Goal: Obtain resource: Obtain resource

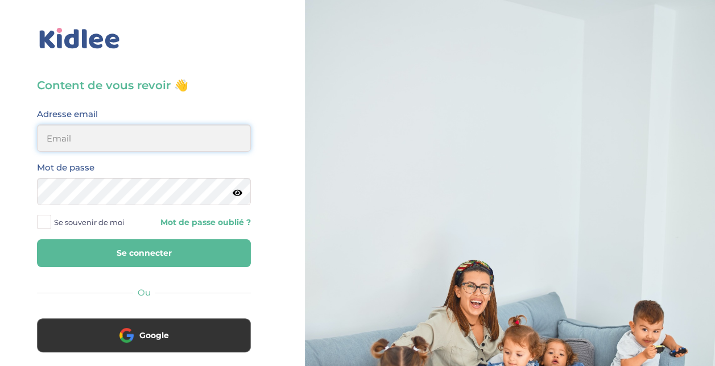
click at [70, 141] on input "email" at bounding box center [144, 138] width 214 height 27
click at [89, 142] on input "stasa.cilensek@gmail.com" at bounding box center [144, 138] width 214 height 27
type input "stasa.bolbol@gmail.com"
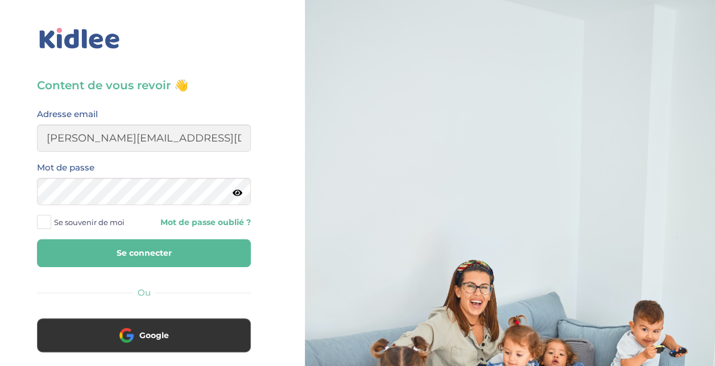
click at [97, 224] on span "Se souvenir de moi" at bounding box center [89, 222] width 71 height 15
click at [0, 0] on input "Se souvenir de moi" at bounding box center [0, 0] width 0 height 0
click at [106, 246] on button "Se connecter" at bounding box center [144, 253] width 214 height 28
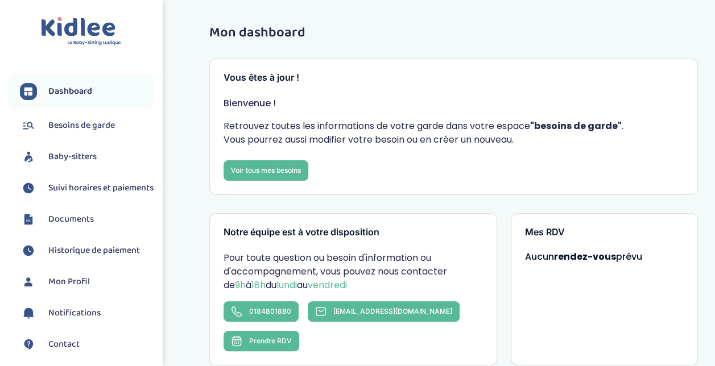
click at [87, 155] on span "Baby-sitters" at bounding box center [72, 157] width 48 height 14
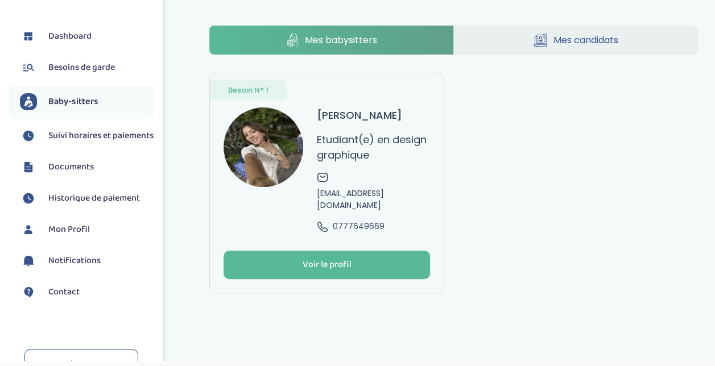
scroll to position [132, 0]
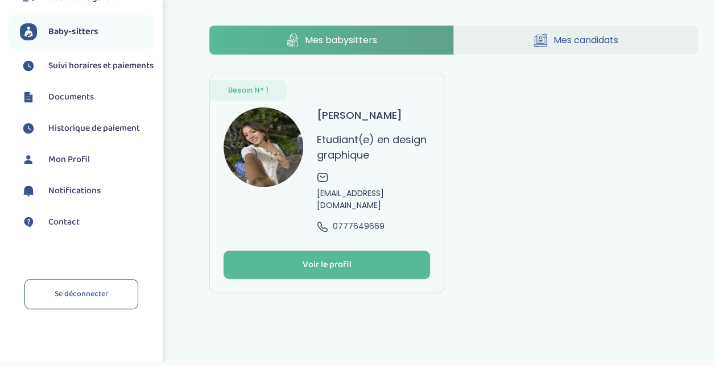
click at [90, 218] on link "Contact" at bounding box center [87, 222] width 134 height 17
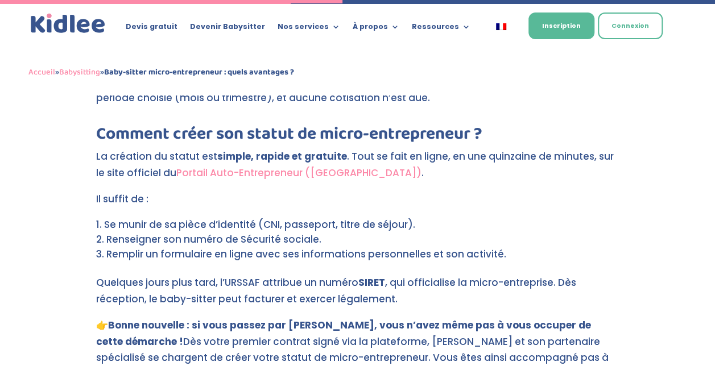
scroll to position [1308, 0]
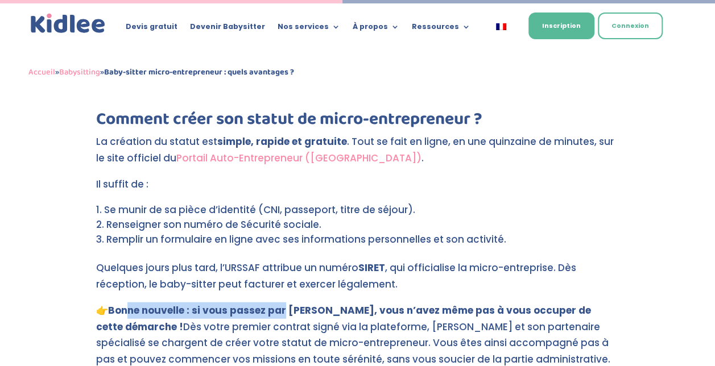
drag, startPoint x: 141, startPoint y: 298, endPoint x: 286, endPoint y: 295, distance: 145.1
click at [286, 304] on strong "Bonne nouvelle : si vous passez par Kidlee, vous n’avez même pas à vous occuper…" at bounding box center [343, 319] width 495 height 30
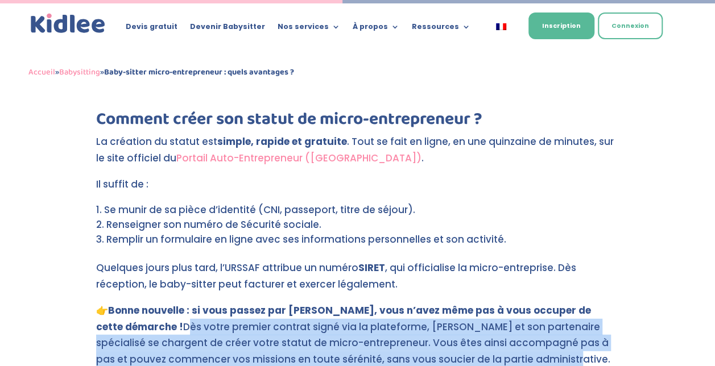
drag, startPoint x: 94, startPoint y: 313, endPoint x: 475, endPoint y: 345, distance: 383.0
click at [476, 346] on div "Baby-sitter micro-entrepreneur : quels avantages ? par Léa | Jan 8, 2021 | Baby…" at bounding box center [357, 346] width 715 height 3092
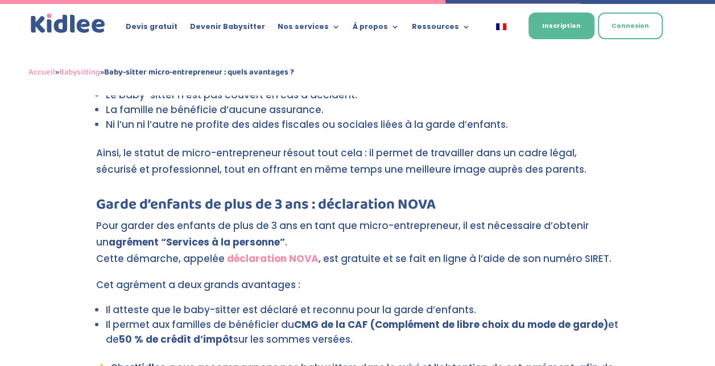
scroll to position [1706, 0]
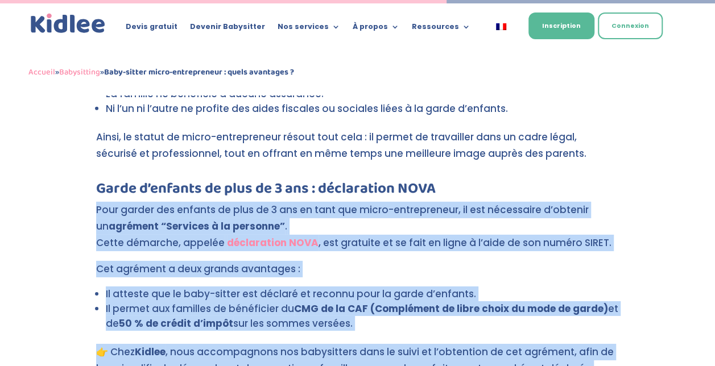
drag, startPoint x: 91, startPoint y: 190, endPoint x: 655, endPoint y: 347, distance: 585.8
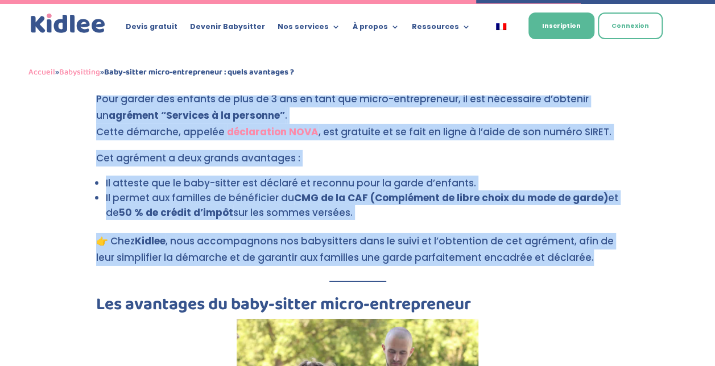
scroll to position [1820, 0]
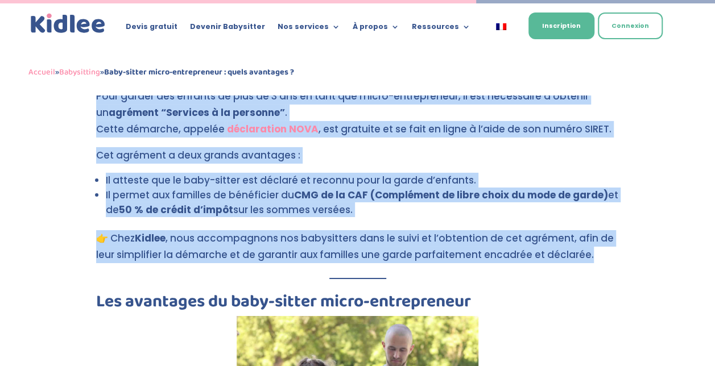
click at [578, 254] on p "👉 Chez Kidlee , nous accompagnons nos babysitters dans le suivi et l’obtention …" at bounding box center [357, 251] width 523 height 43
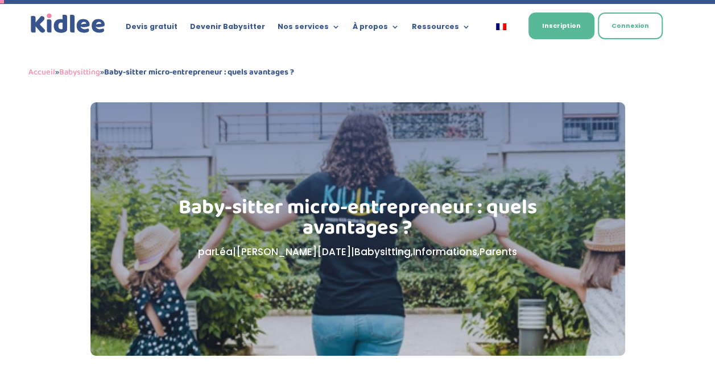
scroll to position [0, 0]
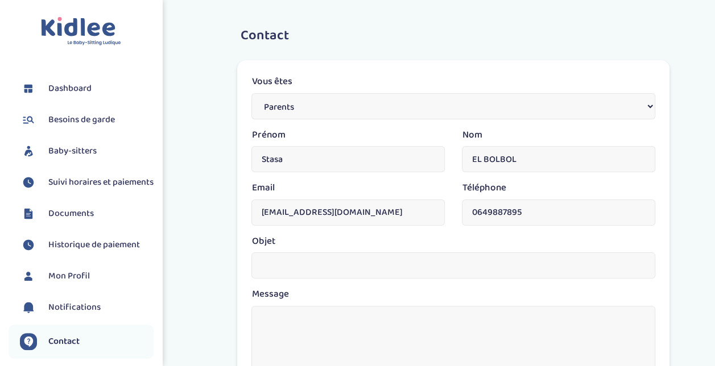
click at [90, 221] on span "Documents" at bounding box center [70, 214] width 45 height 14
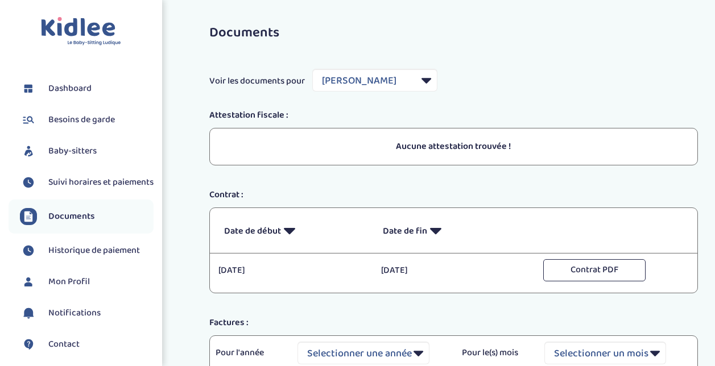
select select "44189"
click at [614, 272] on button "Contrat PDF" at bounding box center [594, 270] width 102 height 22
click at [582, 270] on button "Contrat PDF" at bounding box center [594, 270] width 102 height 22
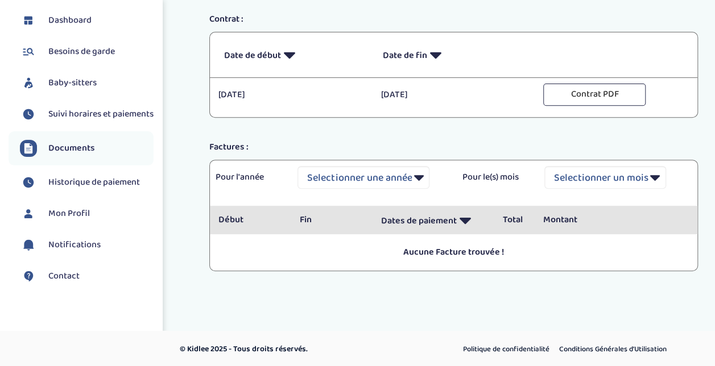
scroll to position [132, 0]
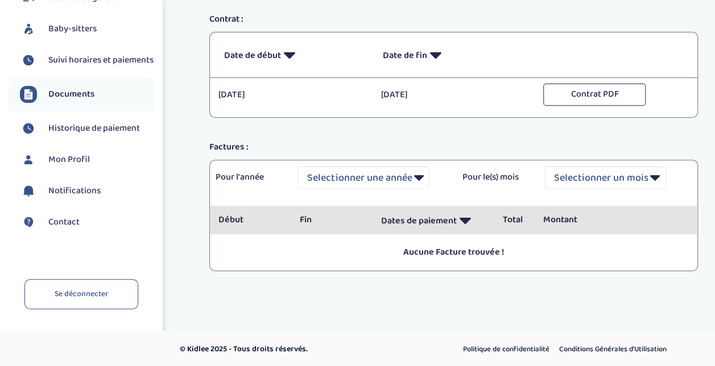
click at [72, 226] on span "Contact" at bounding box center [63, 223] width 31 height 14
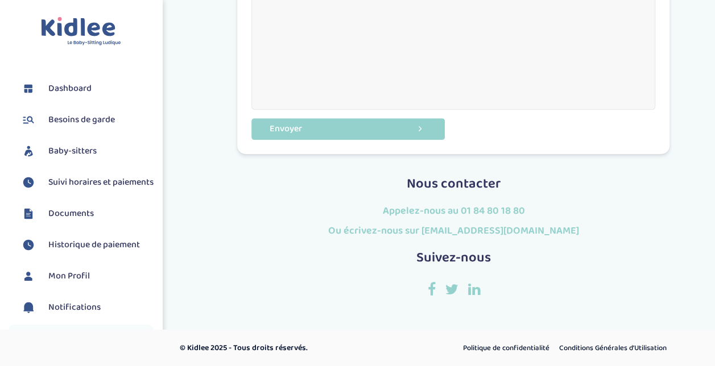
click at [70, 150] on span "Baby-sitters" at bounding box center [72, 151] width 48 height 14
